Goal: Task Accomplishment & Management: Use online tool/utility

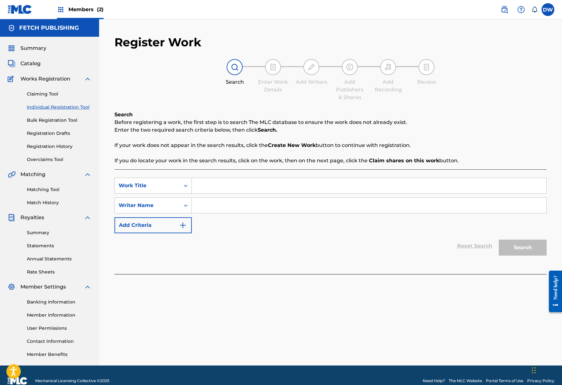
click at [271, 185] on input "Search Form" at bounding box center [369, 185] width 354 height 15
type input "Look Mom I'm A Rapper Now!"
click at [232, 210] on input "Search Form" at bounding box center [369, 205] width 354 height 15
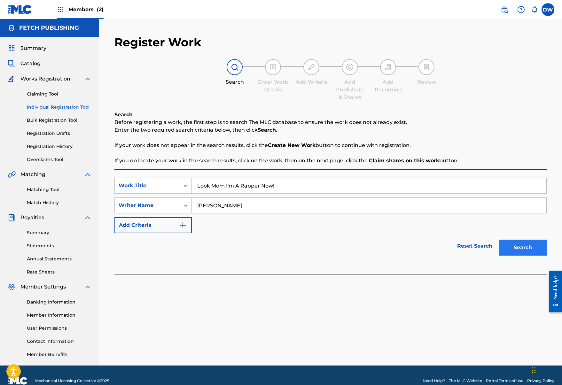
type input "[PERSON_NAME]"
click at [524, 251] on button "Search" at bounding box center [523, 248] width 48 height 16
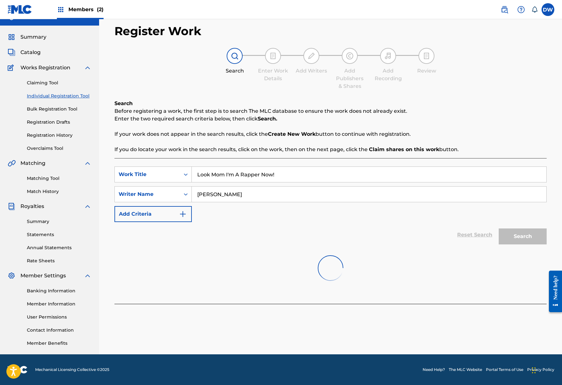
scroll to position [11, 0]
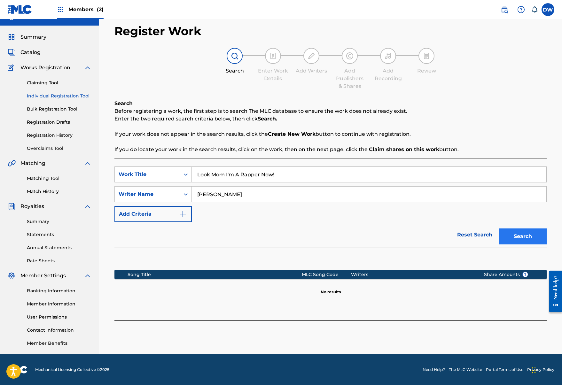
click at [509, 233] on button "Search" at bounding box center [523, 237] width 48 height 16
click at [20, 11] on img at bounding box center [20, 9] width 25 height 9
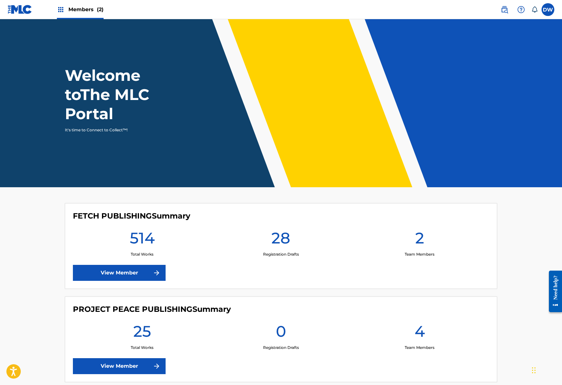
click at [120, 263] on div "FETCH PUBLISHING Summary 514 Total Works 28 Registration Drafts 2 Team Members …" at bounding box center [281, 246] width 432 height 86
click at [120, 276] on link "View Member" at bounding box center [119, 273] width 93 height 16
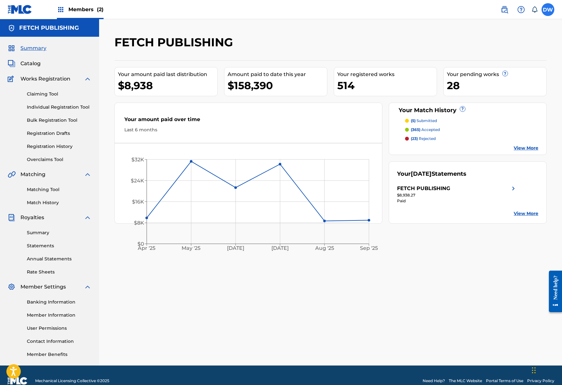
click at [543, 12] on label at bounding box center [547, 9] width 13 height 13
click at [548, 10] on input "DW Dwight Williams fetchpub@gmail.com Notification Preferences Profile Log out" at bounding box center [548, 10] width 0 height 0
click at [488, 91] on p "Log out" at bounding box center [485, 91] width 15 height 6
click at [548, 10] on input "DW Dwight Williams fetchpub@gmail.com Notification Preferences Profile Log out" at bounding box center [548, 10] width 0 height 0
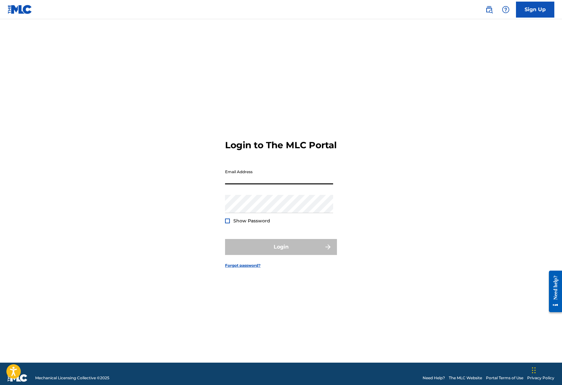
type input "[EMAIL_ADDRESS][DOMAIN_NAME]"
click at [281, 252] on button "Login" at bounding box center [281, 247] width 112 height 16
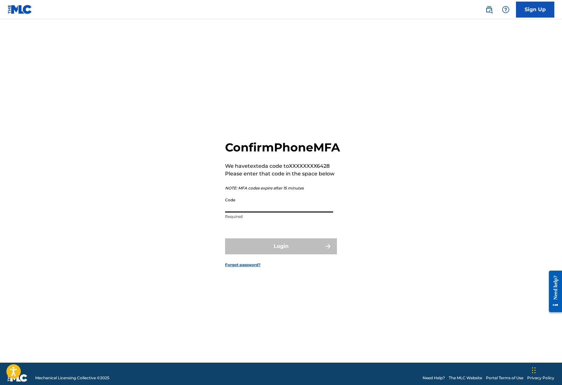
click at [237, 210] on input "Code" at bounding box center [279, 203] width 108 height 18
type input "660252"
click at [257, 254] on button "Login" at bounding box center [281, 246] width 112 height 16
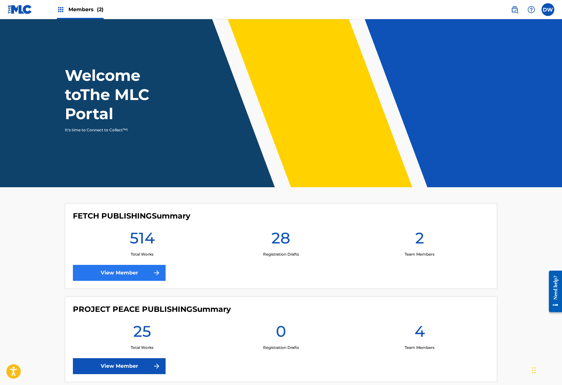
click at [142, 275] on link "View Member" at bounding box center [119, 273] width 93 height 16
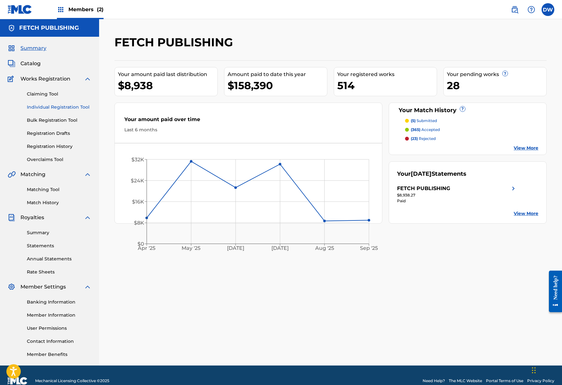
click at [56, 109] on link "Individual Registration Tool" at bounding box center [59, 107] width 65 height 7
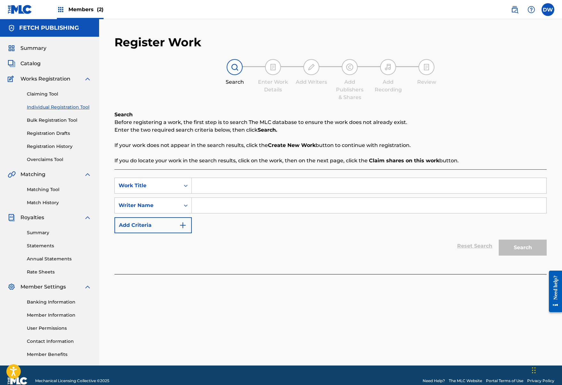
click at [233, 192] on input "Search Form" at bounding box center [369, 185] width 354 height 15
type input "Look Mom I'm A Rapper Now!"
click at [214, 207] on input "Search Form" at bounding box center [369, 205] width 354 height 15
type input "d"
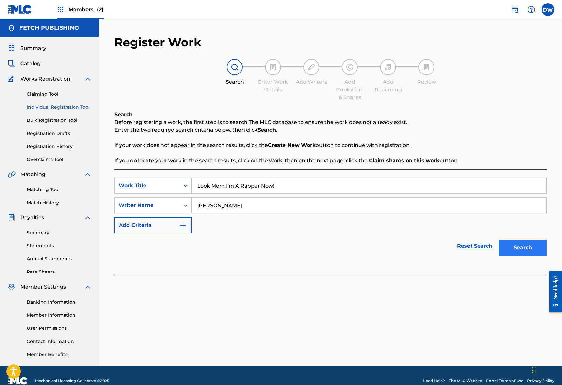
type input "josh a"
click at [508, 243] on button "Search" at bounding box center [523, 248] width 48 height 16
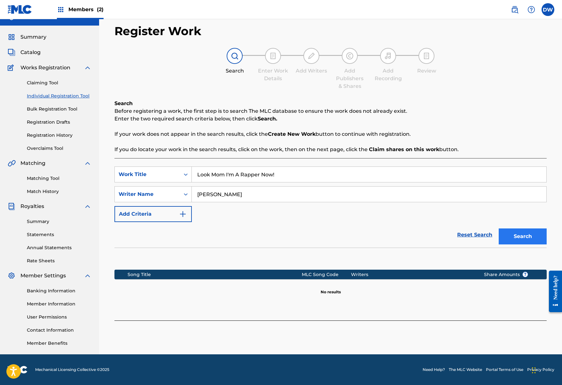
scroll to position [11, 0]
click at [510, 241] on button "Search" at bounding box center [523, 237] width 48 height 16
click at [504, 235] on button "Search" at bounding box center [523, 237] width 48 height 16
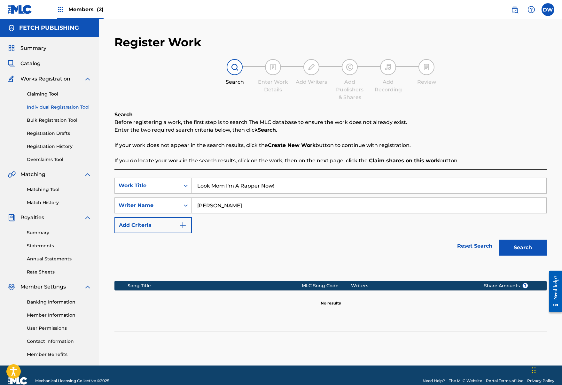
scroll to position [0, 0]
click at [515, 256] on div "Search" at bounding box center [520, 246] width 51 height 26
click at [515, 253] on button "Search" at bounding box center [523, 248] width 48 height 16
click at [524, 257] on div "Search" at bounding box center [520, 246] width 51 height 26
click at [523, 250] on button "Search" at bounding box center [523, 248] width 48 height 16
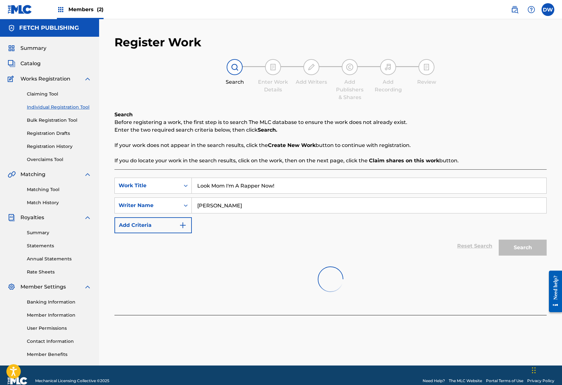
click at [135, 26] on div "Register Work Search Enter Work Details Add Writers Add Publishers & Shares Add…" at bounding box center [330, 192] width 463 height 346
